Goal: Use online tool/utility

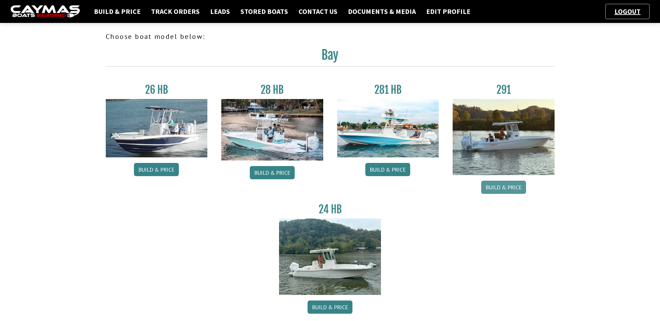
click at [509, 187] on link "Build & Price" at bounding box center [503, 187] width 45 height 13
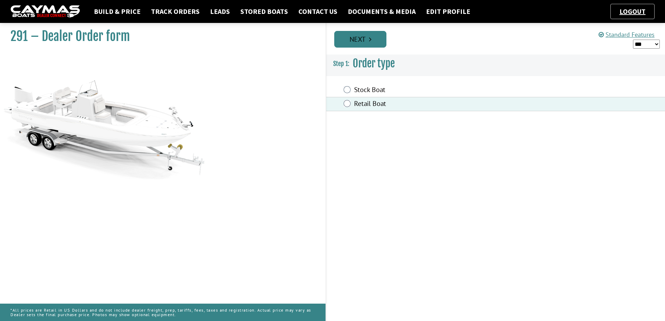
click at [356, 42] on link "Next" at bounding box center [360, 39] width 52 height 17
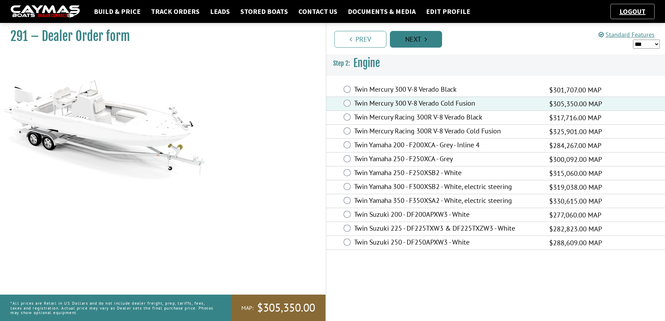
click at [438, 38] on link "Next" at bounding box center [416, 39] width 52 height 17
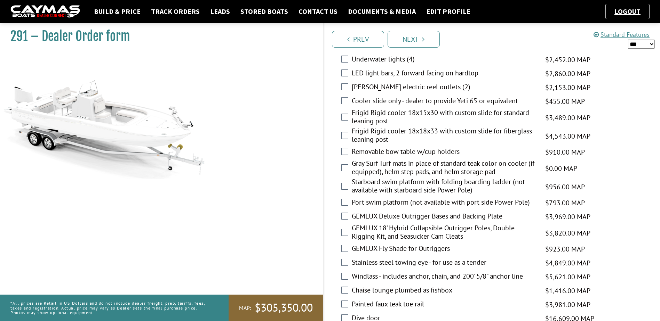
scroll to position [1008, 0]
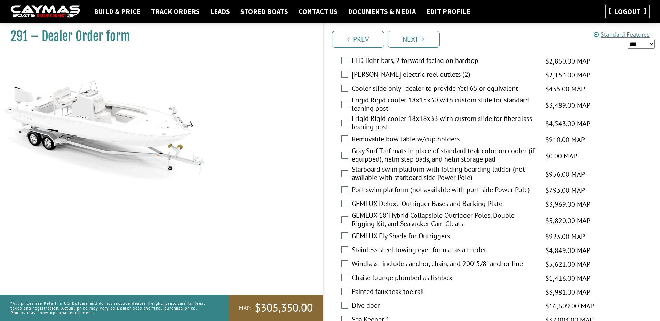
click at [617, 13] on link "Logout" at bounding box center [626, 11] width 33 height 9
